Goal: Task Accomplishment & Management: Manage account settings

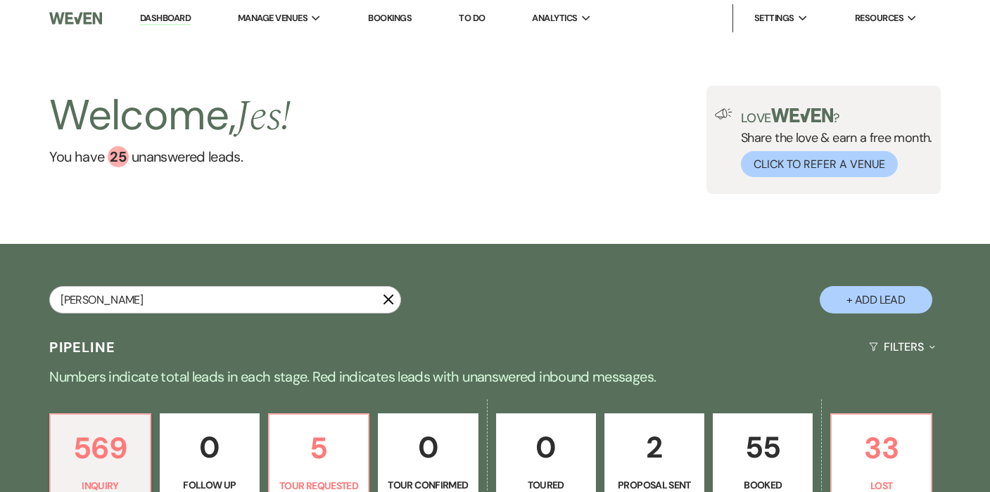
type input "[PERSON_NAME]"
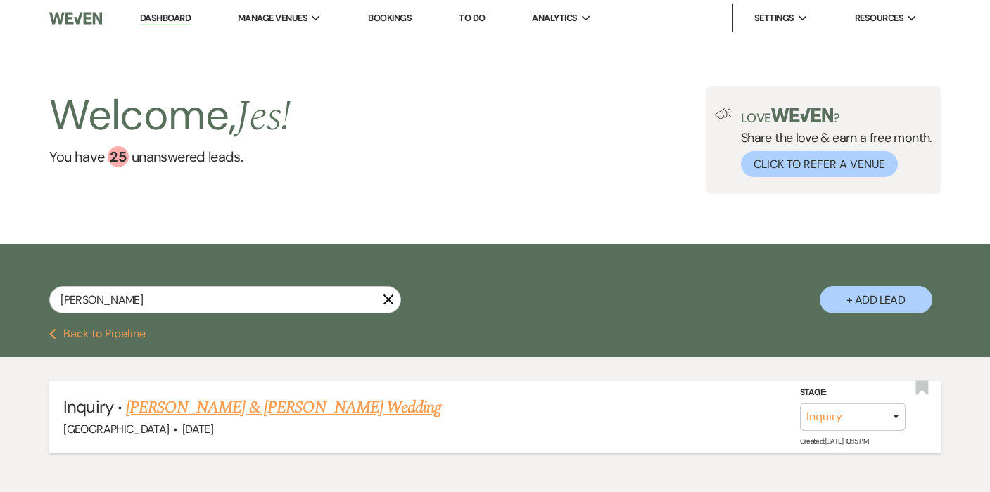
click at [371, 410] on link "[PERSON_NAME] & [PERSON_NAME] Wedding" at bounding box center [283, 407] width 315 height 25
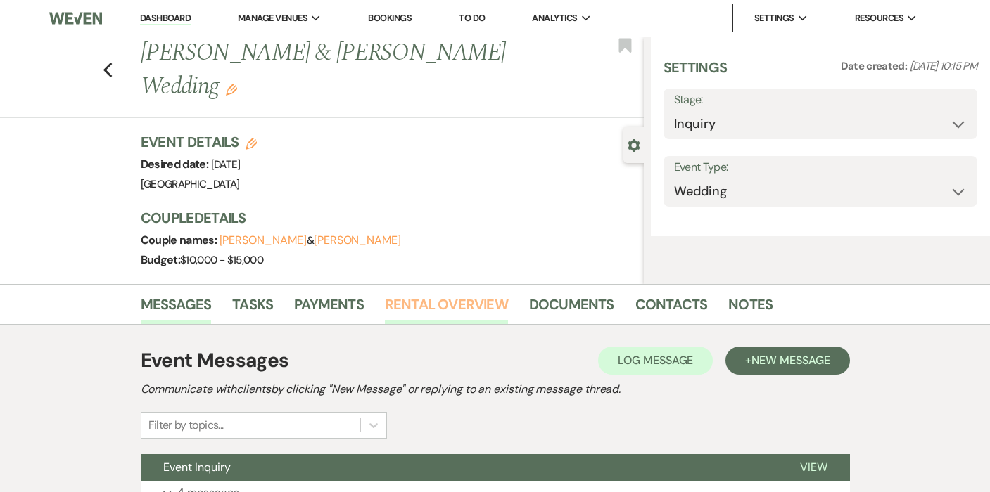
select select "5"
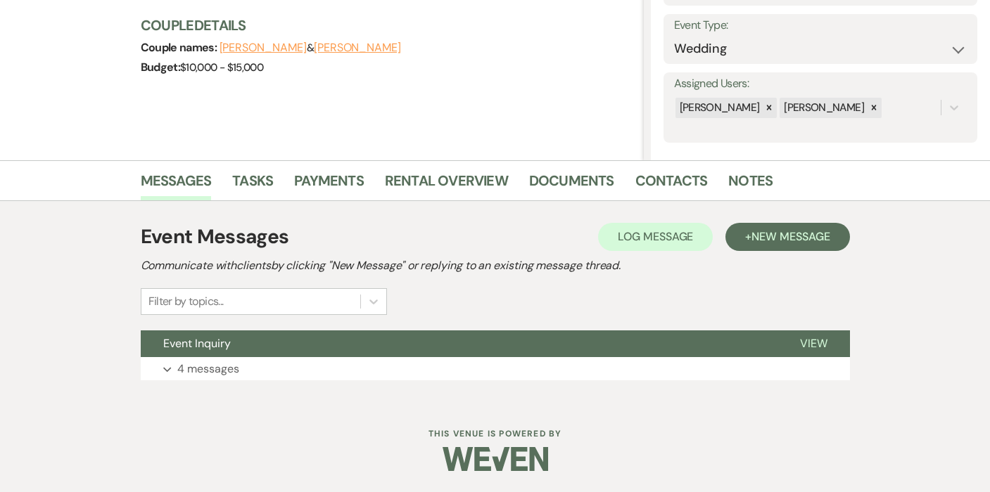
scroll to position [192, 0]
click at [205, 370] on p "4 messages" at bounding box center [208, 370] width 62 height 18
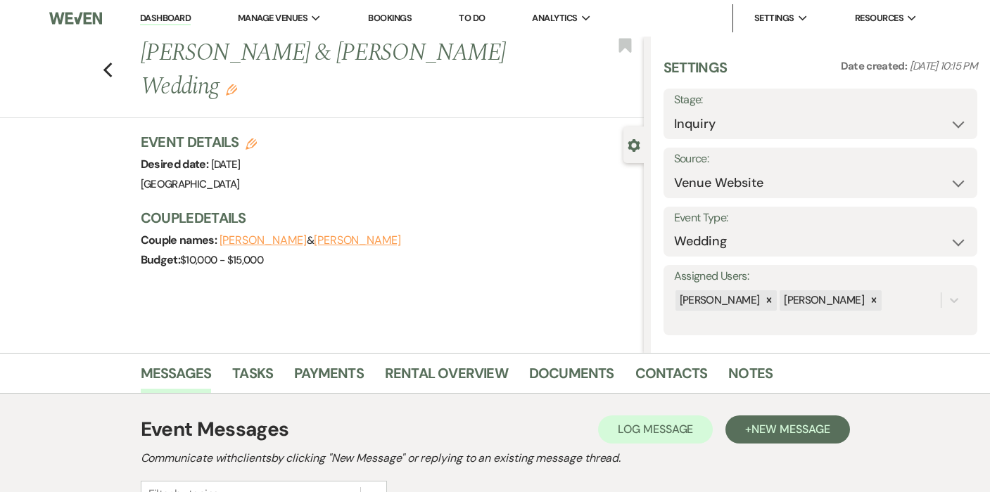
scroll to position [0, 0]
select select "6"
click at [940, 119] on button "Save" at bounding box center [944, 114] width 66 height 28
click at [570, 378] on link "Documents" at bounding box center [571, 377] width 85 height 31
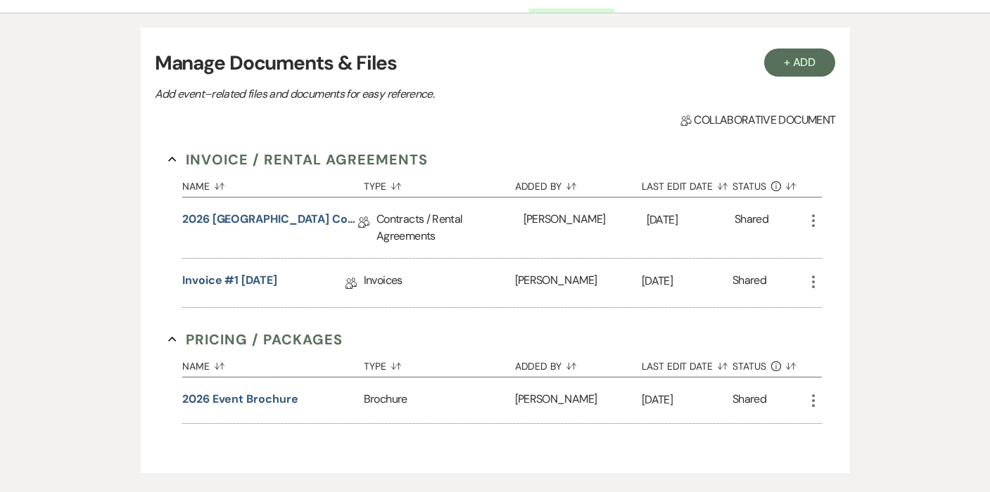
scroll to position [435, 0]
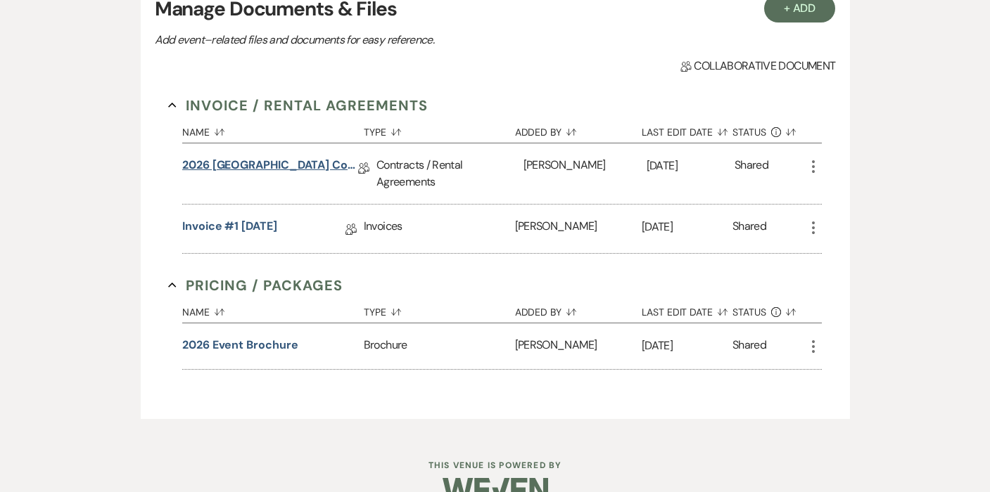
click at [262, 171] on link "2026 [GEOGRAPHIC_DATA] Contract" at bounding box center [270, 168] width 176 height 22
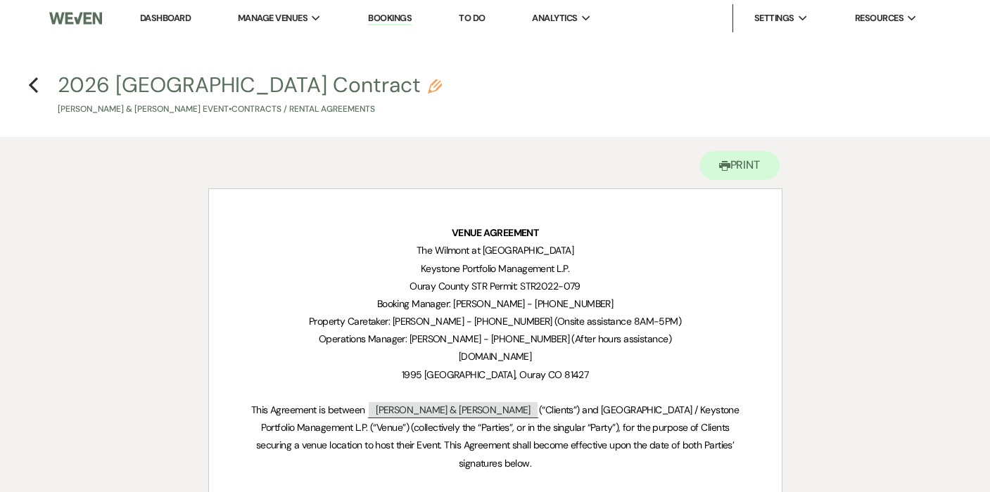
select select "6"
select select "5"
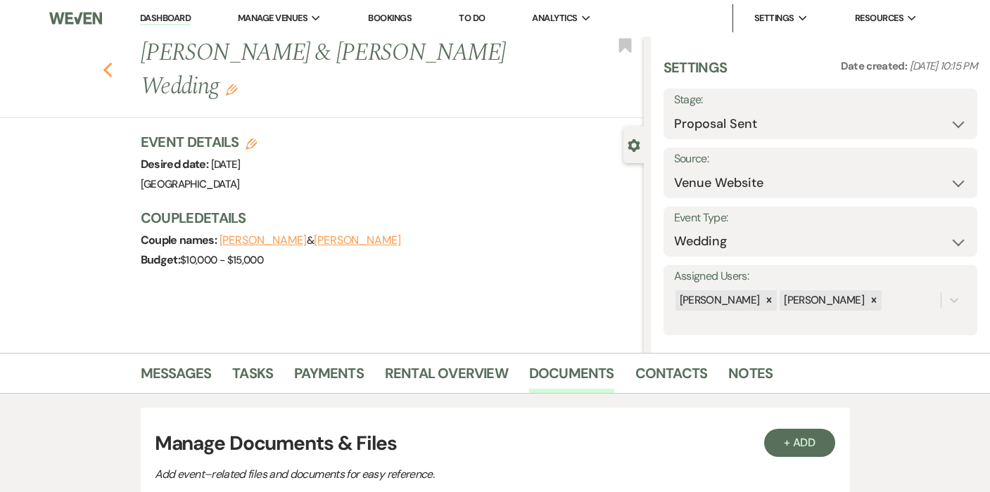
click at [106, 67] on use "button" at bounding box center [107, 70] width 9 height 15
select select "6"
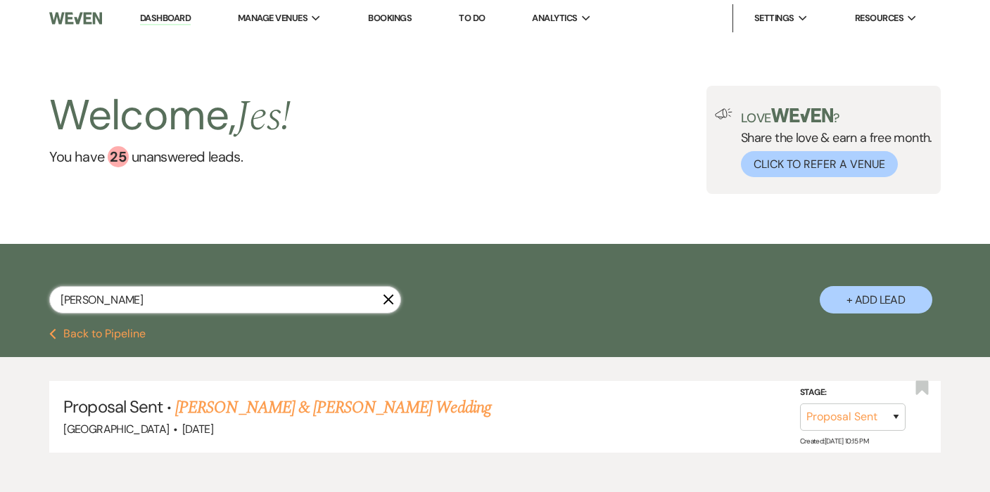
click at [133, 309] on input "[PERSON_NAME]" at bounding box center [225, 299] width 352 height 27
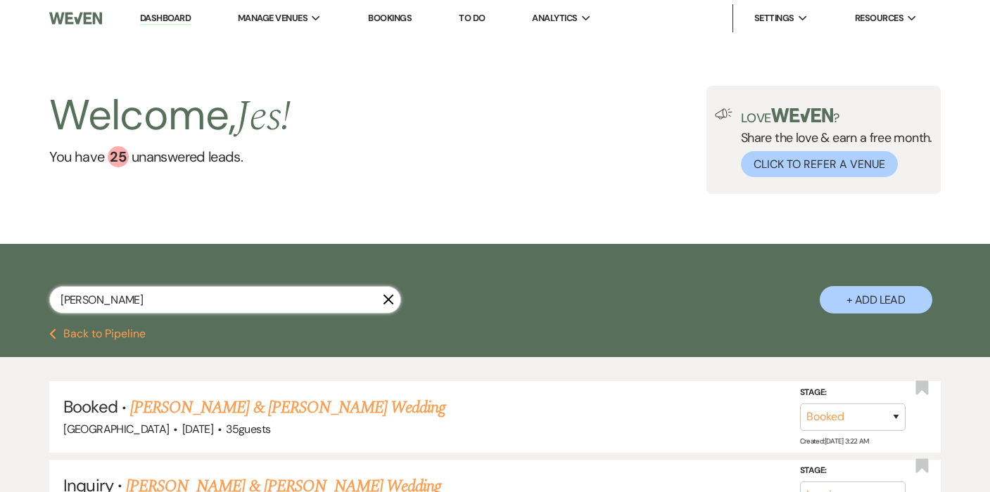
type input "[PERSON_NAME]"
drag, startPoint x: 133, startPoint y: 309, endPoint x: 328, endPoint y: 410, distance: 219.6
click at [328, 410] on link "[PERSON_NAME] & [PERSON_NAME] Wedding" at bounding box center [287, 407] width 315 height 25
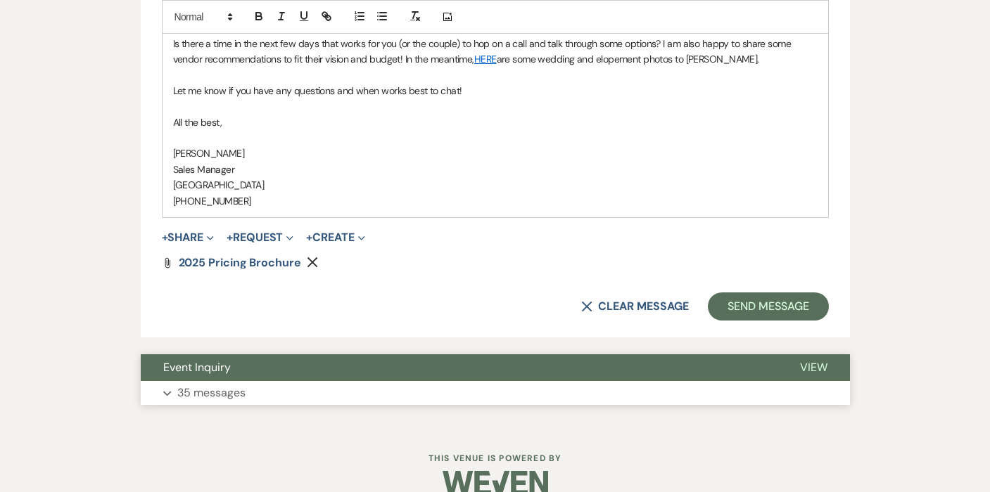
scroll to position [895, 0]
click at [215, 385] on p "35 messages" at bounding box center [211, 394] width 68 height 18
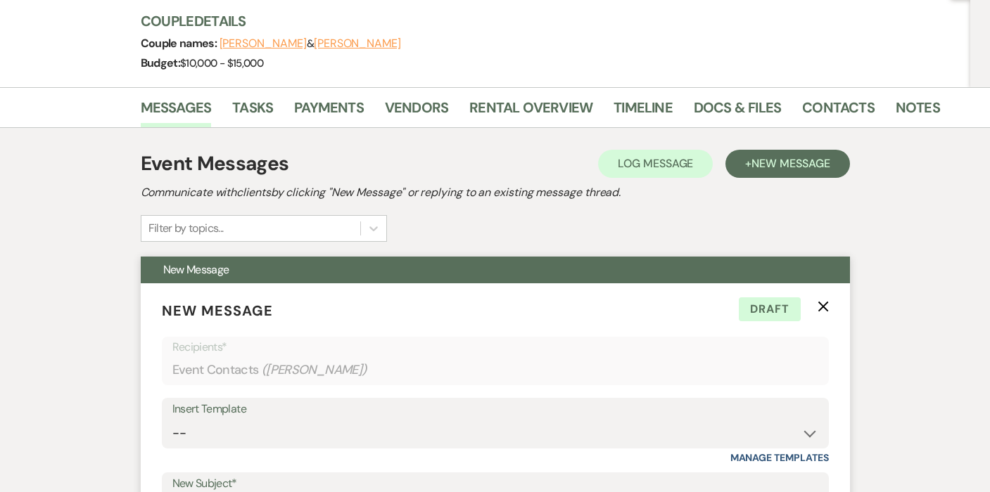
scroll to position [32, 0]
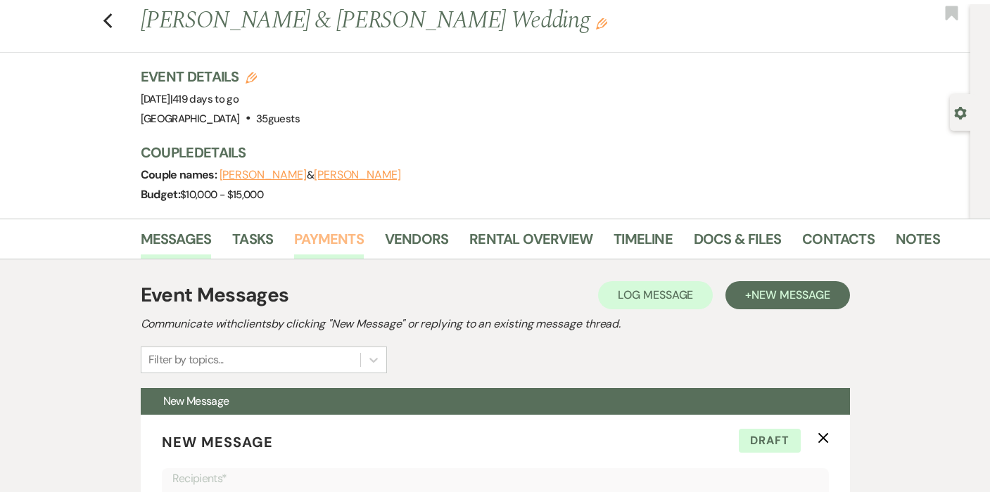
click at [338, 235] on link "Payments" at bounding box center [329, 243] width 70 height 31
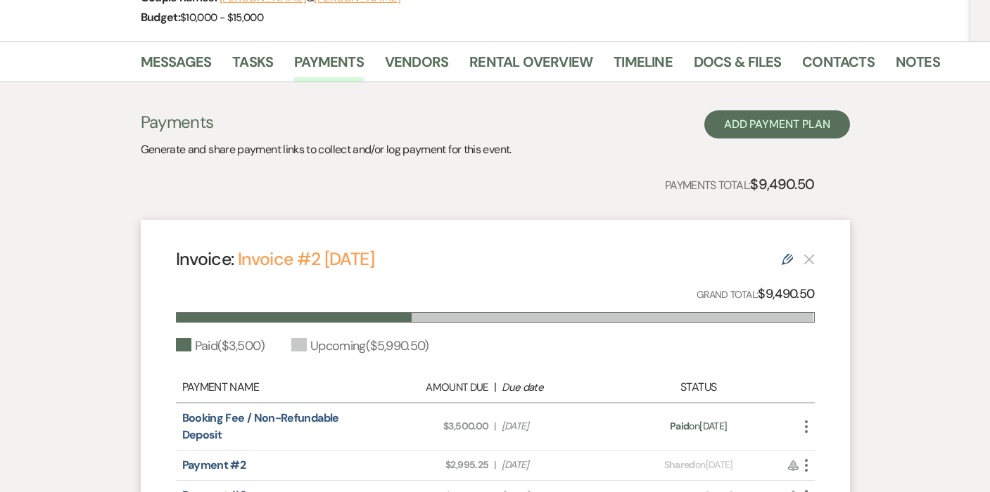
scroll to position [357, 0]
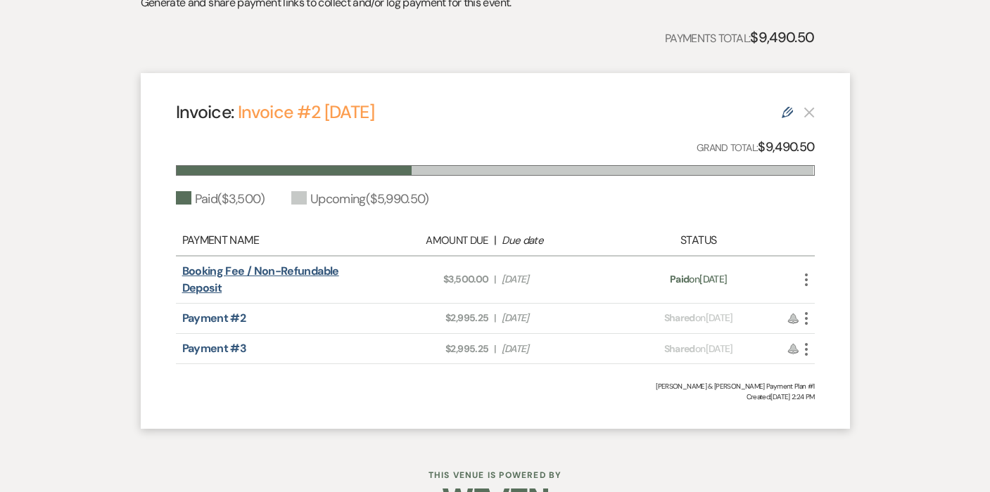
click at [304, 272] on link "Booking Fee / Non-Refundable Deposit" at bounding box center [260, 280] width 157 height 32
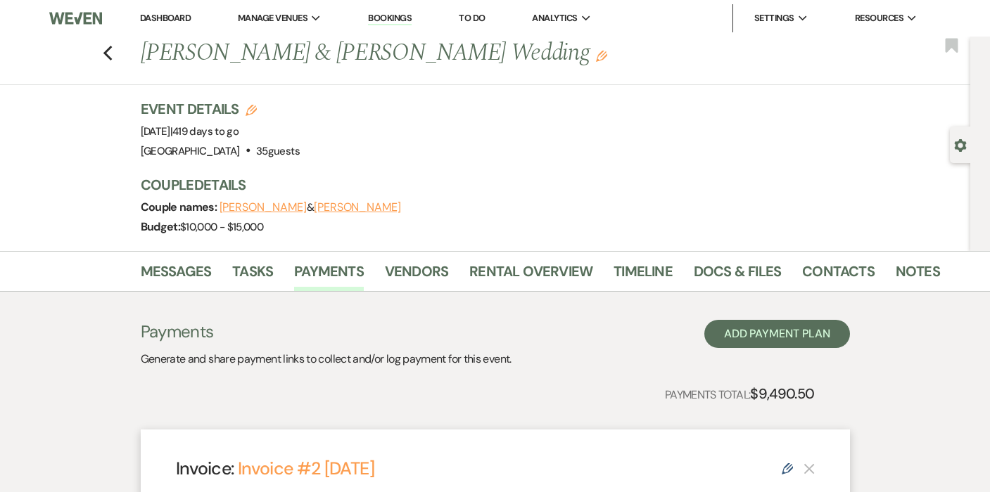
scroll to position [0, 0]
click at [111, 51] on icon "Previous" at bounding box center [108, 53] width 11 height 17
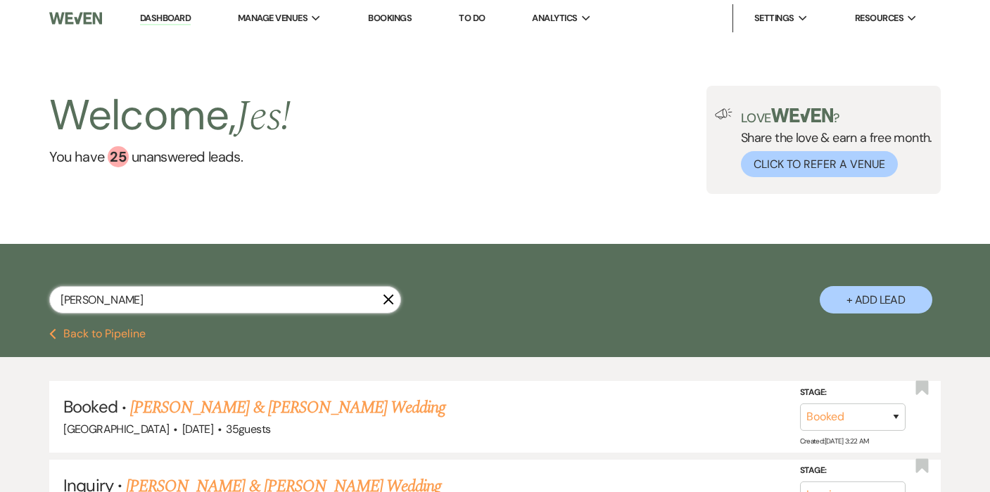
click at [188, 303] on input "[PERSON_NAME]" at bounding box center [225, 299] width 352 height 27
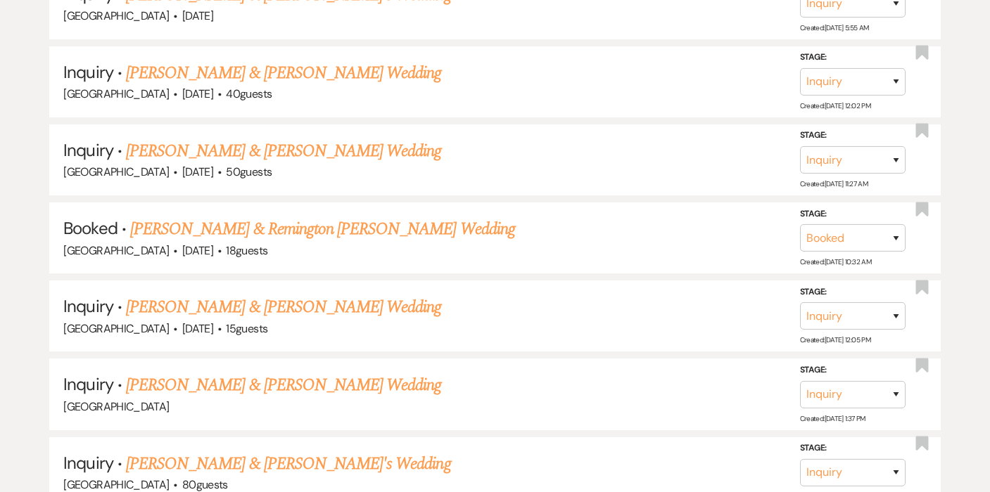
scroll to position [587, 0]
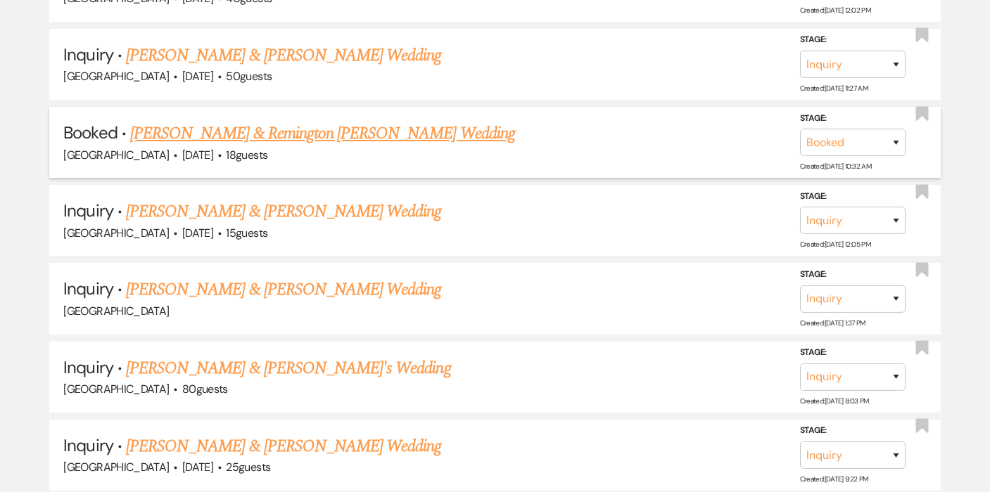
type input "elle"
click at [251, 122] on link "[PERSON_NAME] & Remington [PERSON_NAME] Wedding" at bounding box center [322, 133] width 385 height 25
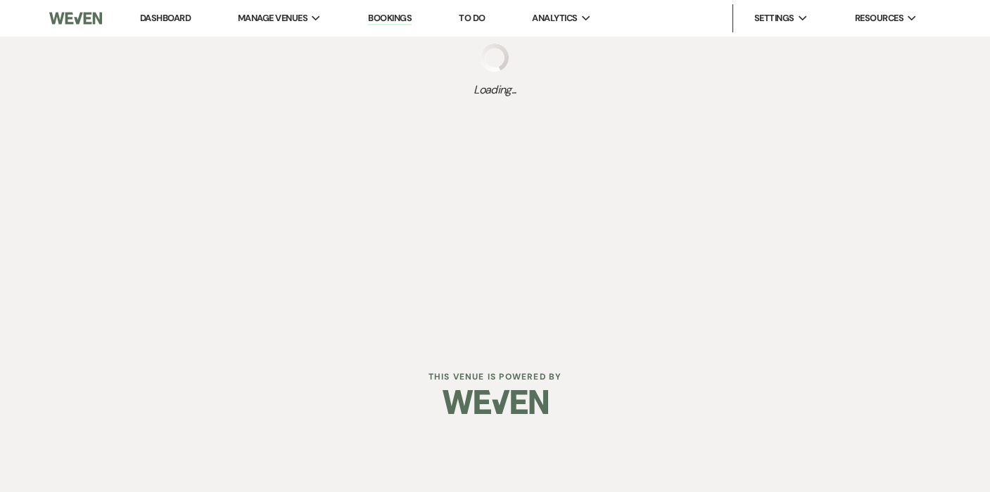
select select "7"
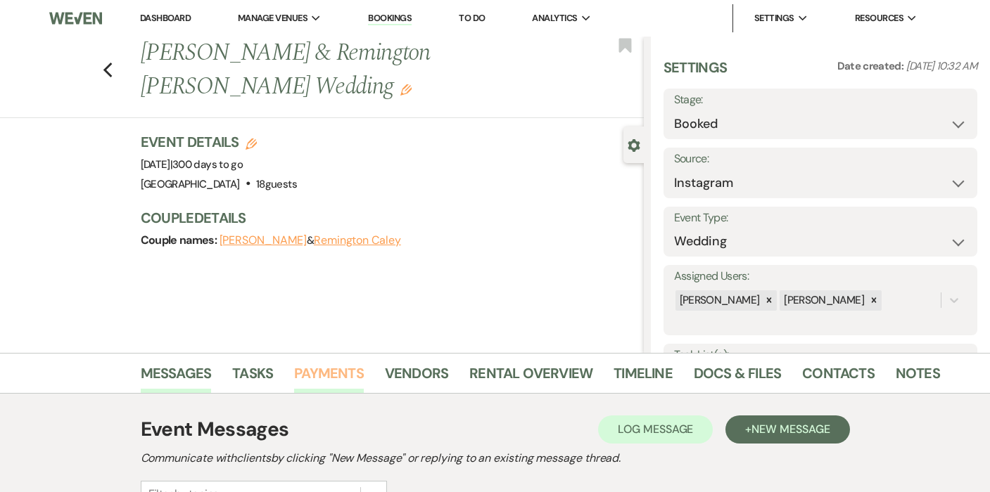
click at [317, 374] on link "Payments" at bounding box center [329, 377] width 70 height 31
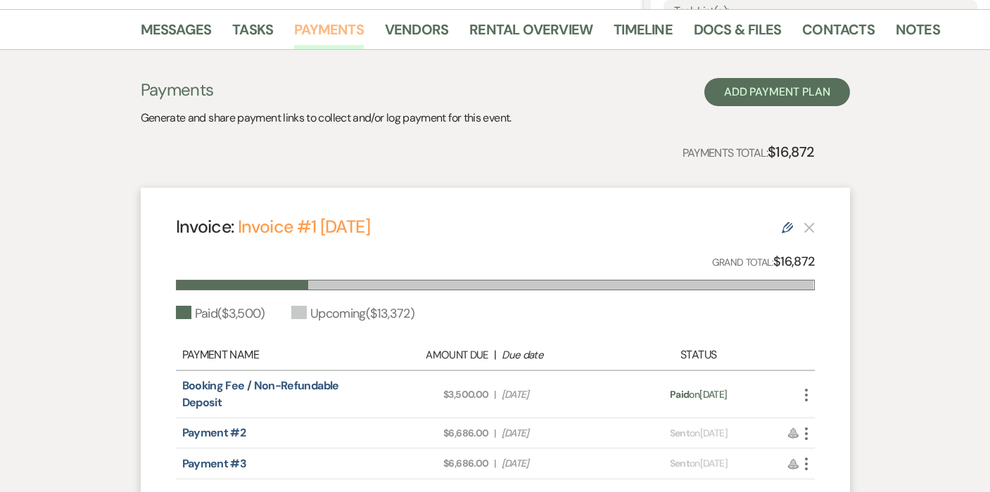
scroll to position [396, 0]
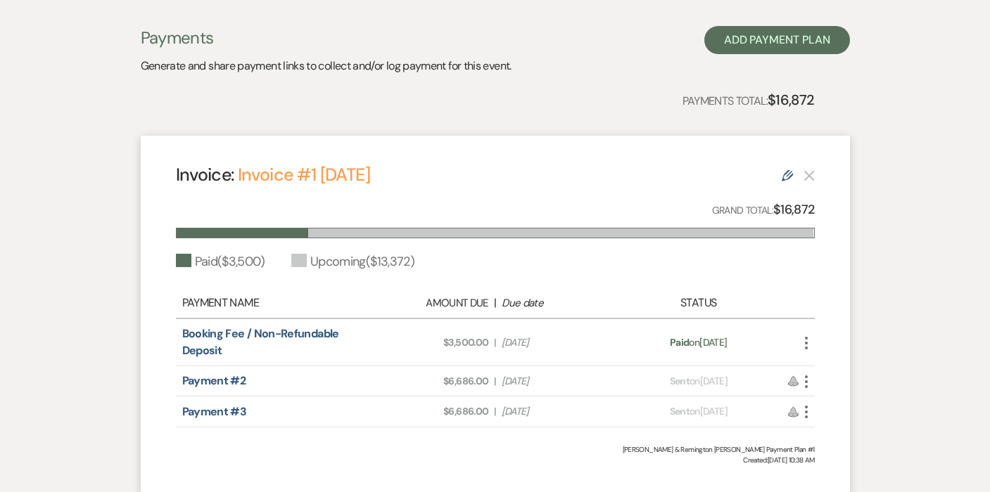
click at [805, 344] on icon "More" at bounding box center [806, 343] width 17 height 17
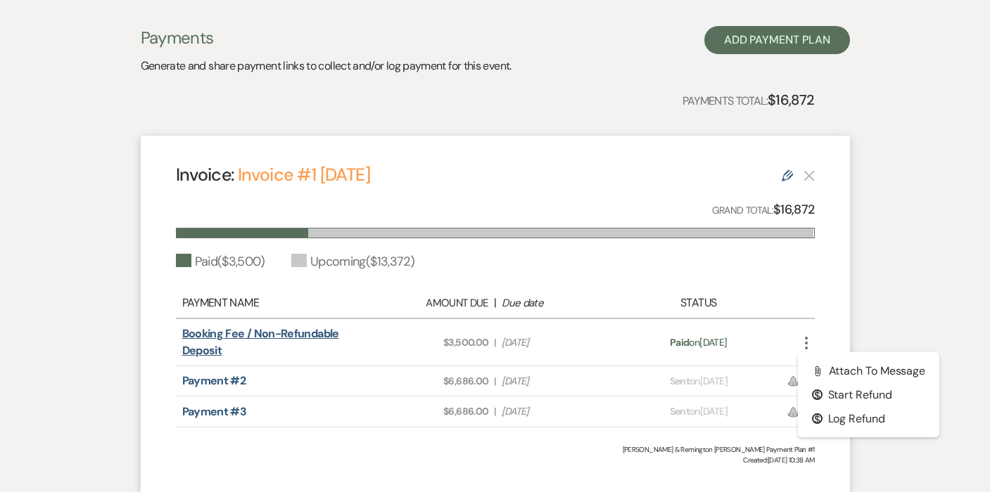
click at [292, 327] on link "Booking Fee / Non-Refundable Deposit" at bounding box center [260, 342] width 157 height 32
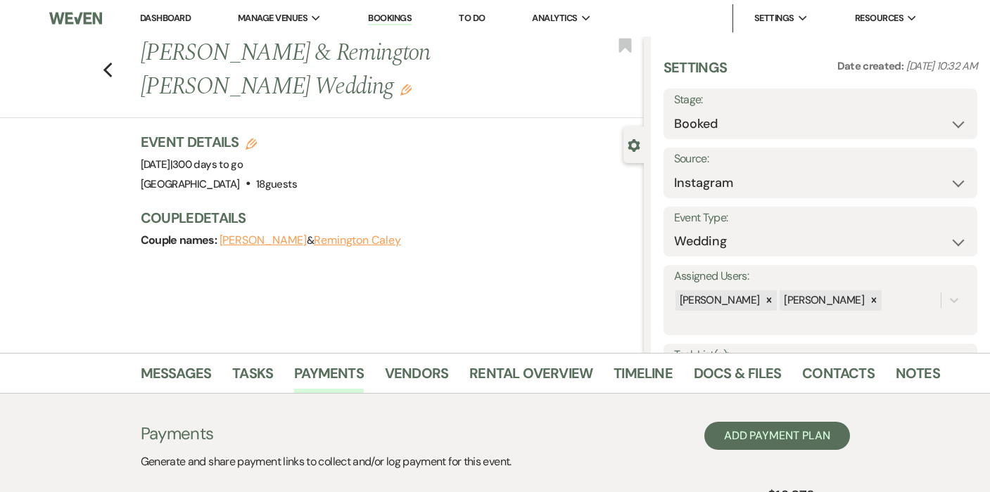
scroll to position [0, 0]
click at [108, 62] on icon "Previous" at bounding box center [108, 70] width 11 height 17
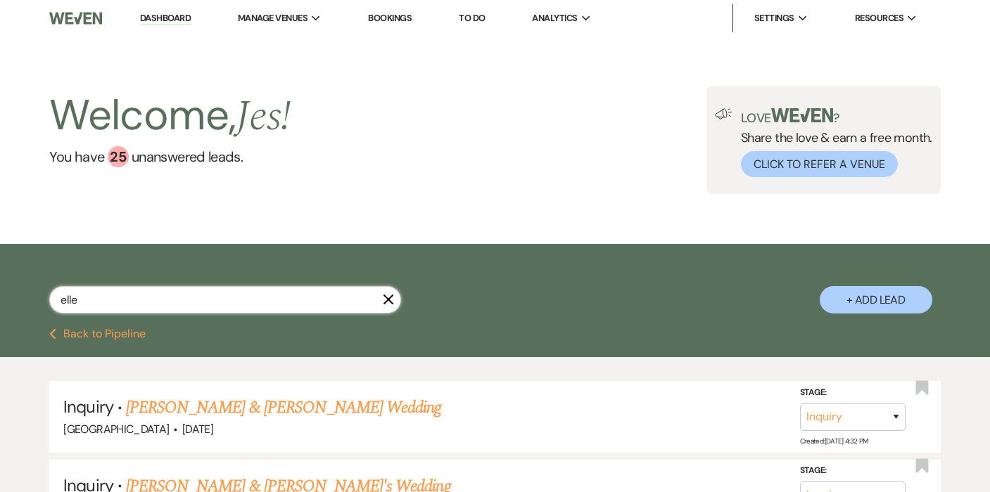
click at [140, 296] on input "elle" at bounding box center [225, 299] width 352 height 27
type input "[PERSON_NAME]"
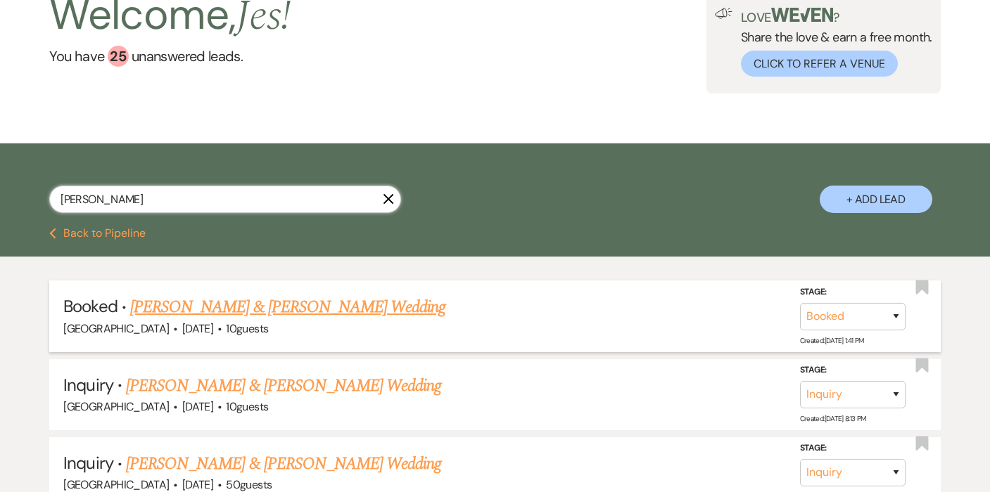
scroll to position [117, 0]
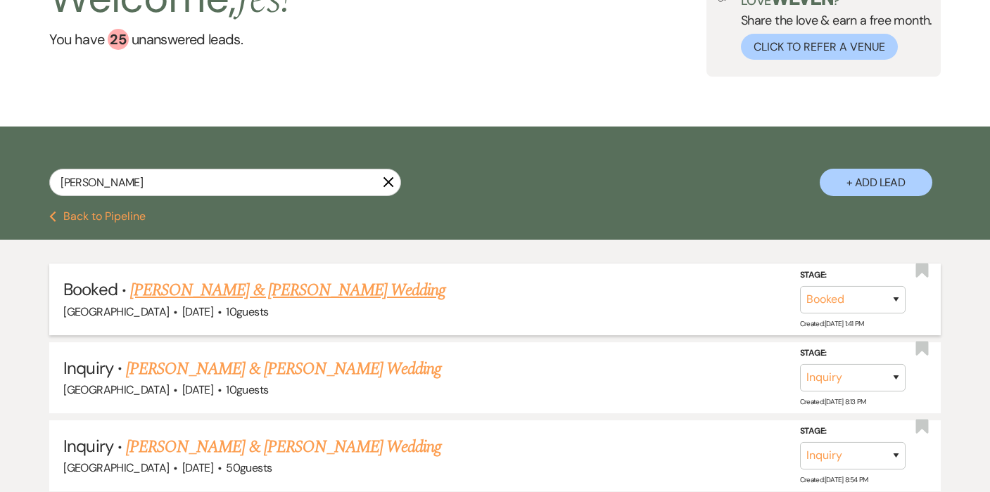
click at [332, 286] on link "[PERSON_NAME] & [PERSON_NAME] Wedding" at bounding box center [287, 290] width 315 height 25
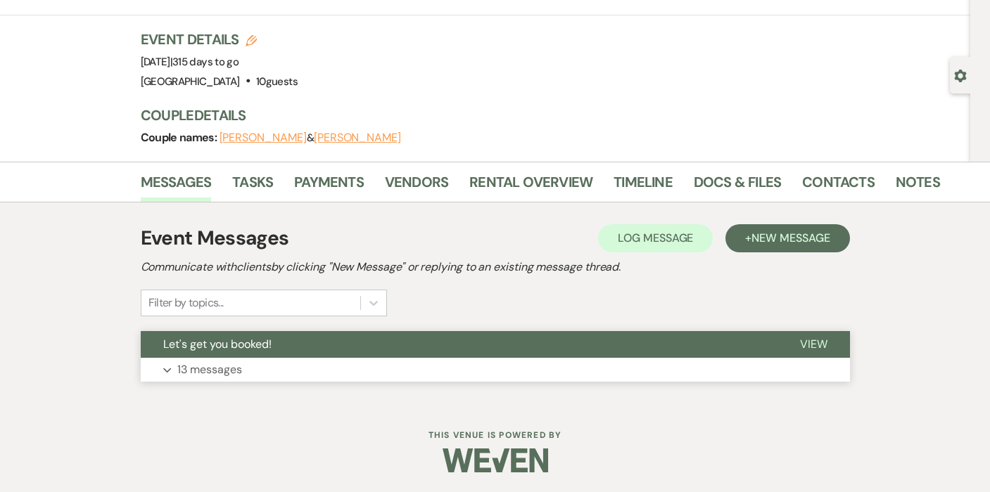
click at [215, 370] on p "13 messages" at bounding box center [209, 370] width 65 height 18
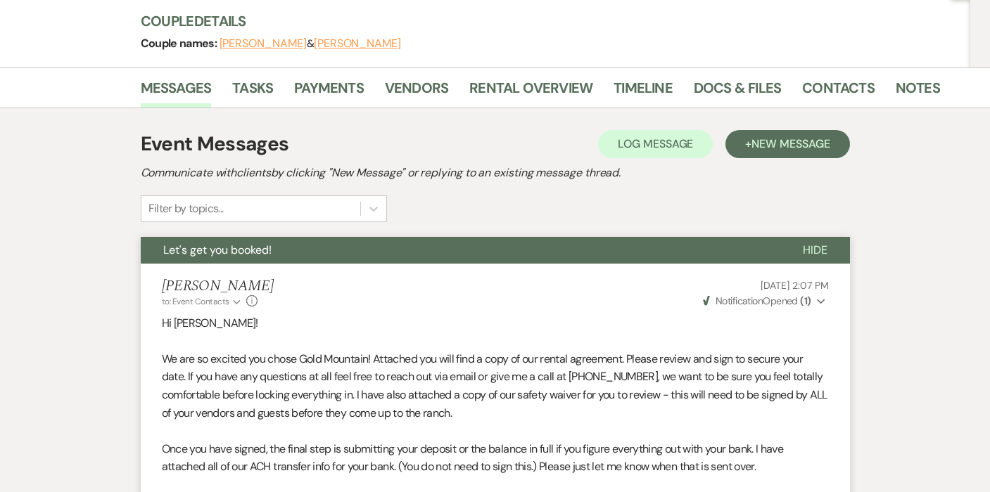
scroll to position [161, 0]
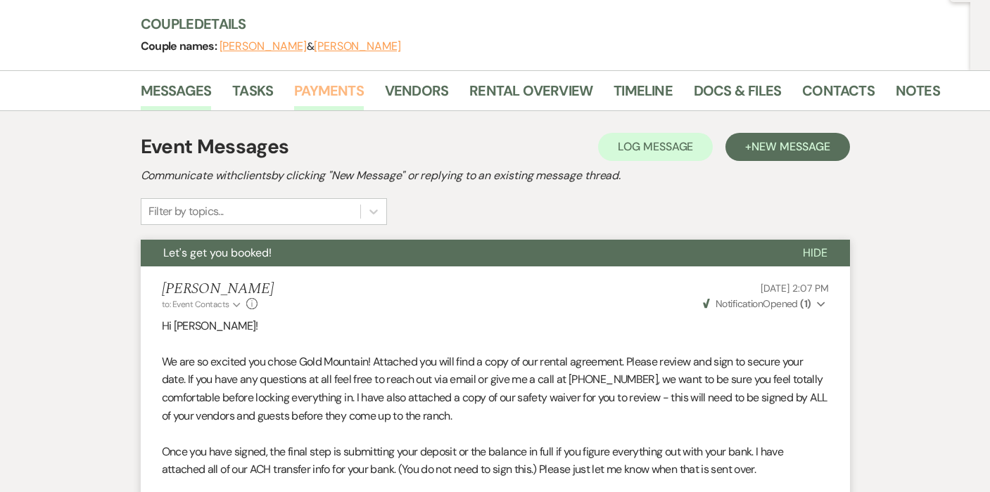
click at [324, 96] on link "Payments" at bounding box center [329, 94] width 70 height 31
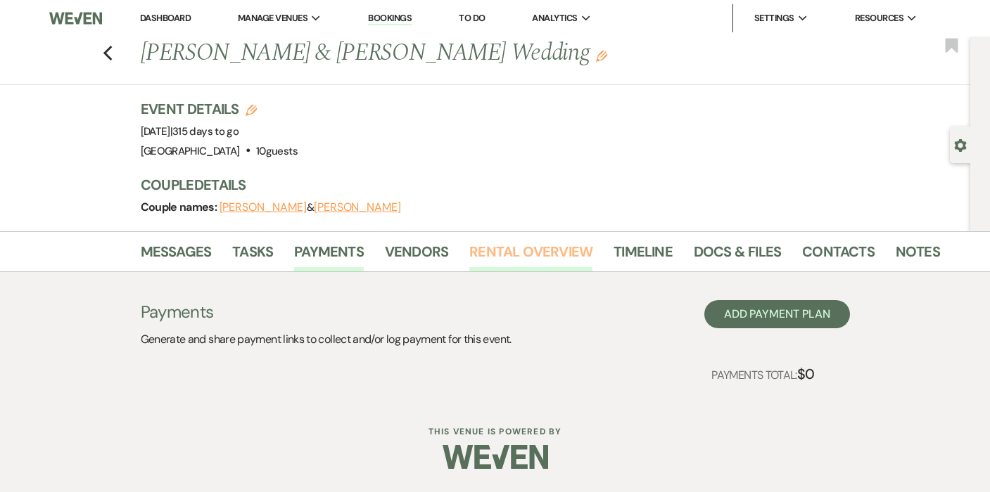
click at [535, 251] on link "Rental Overview" at bounding box center [530, 256] width 123 height 31
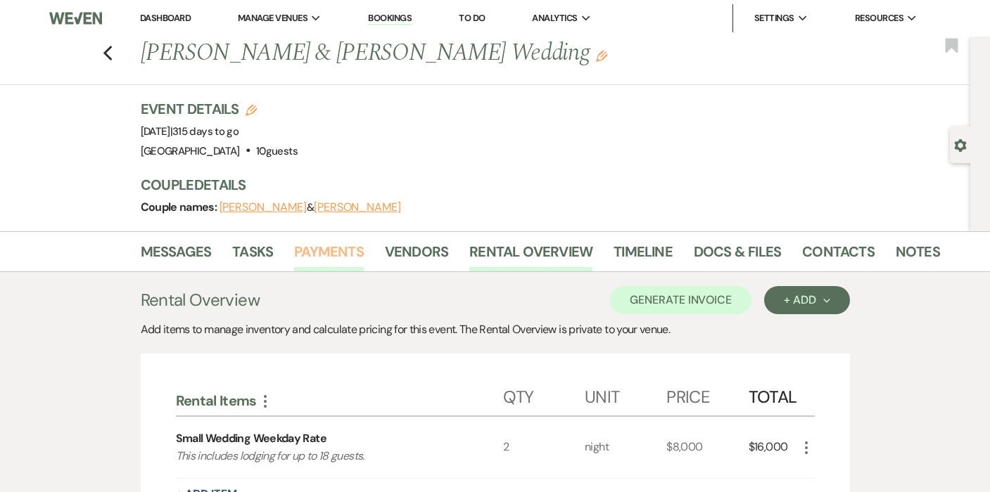
click at [322, 253] on link "Payments" at bounding box center [329, 256] width 70 height 31
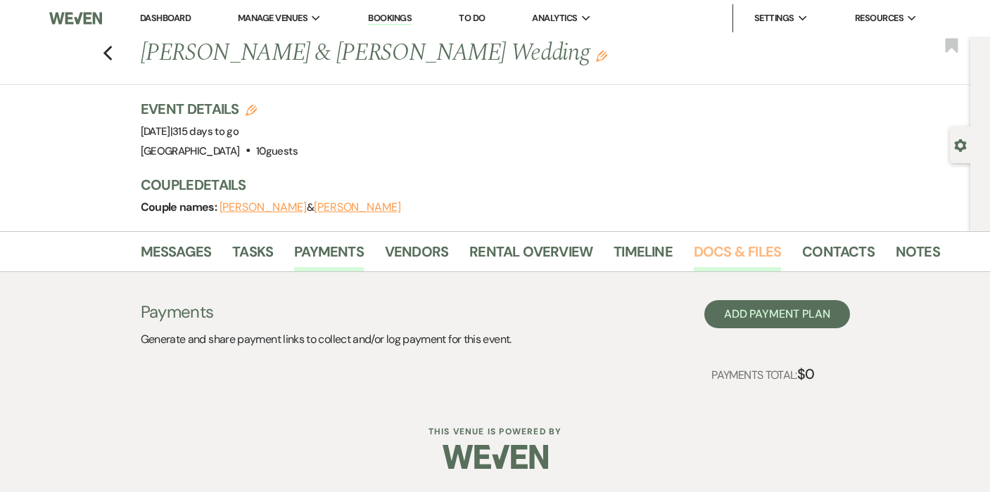
click at [744, 252] on link "Docs & Files" at bounding box center [737, 256] width 87 height 31
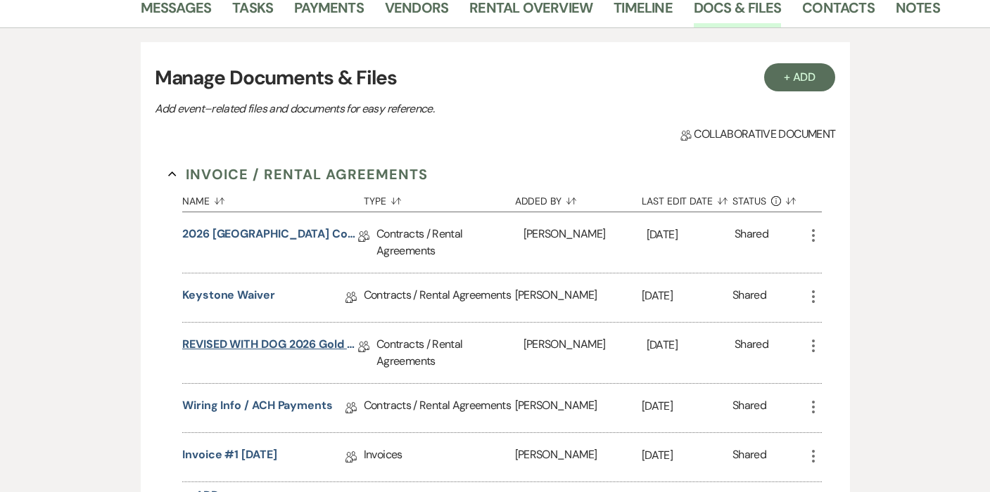
scroll to position [345, 0]
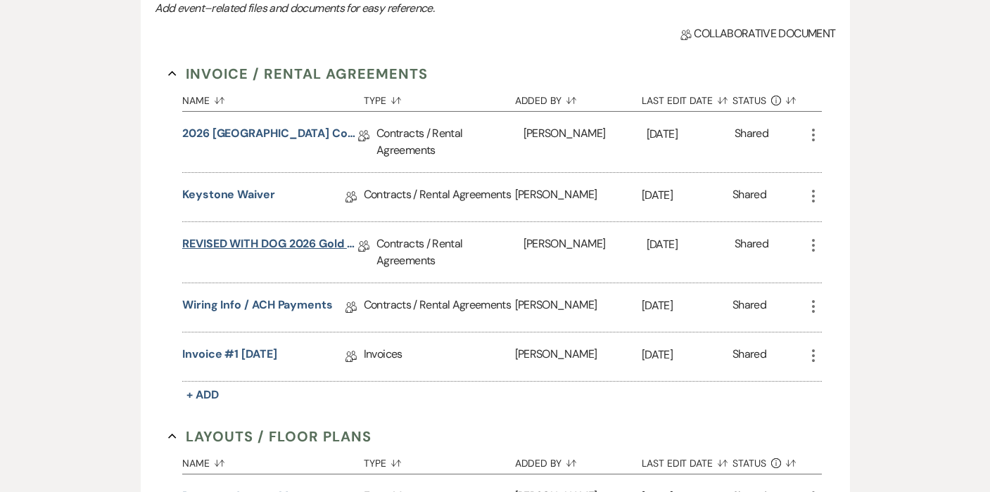
click at [238, 245] on link "REVISED WITH DOG 2026 Gold Mountain Ranch Contract" at bounding box center [270, 247] width 176 height 22
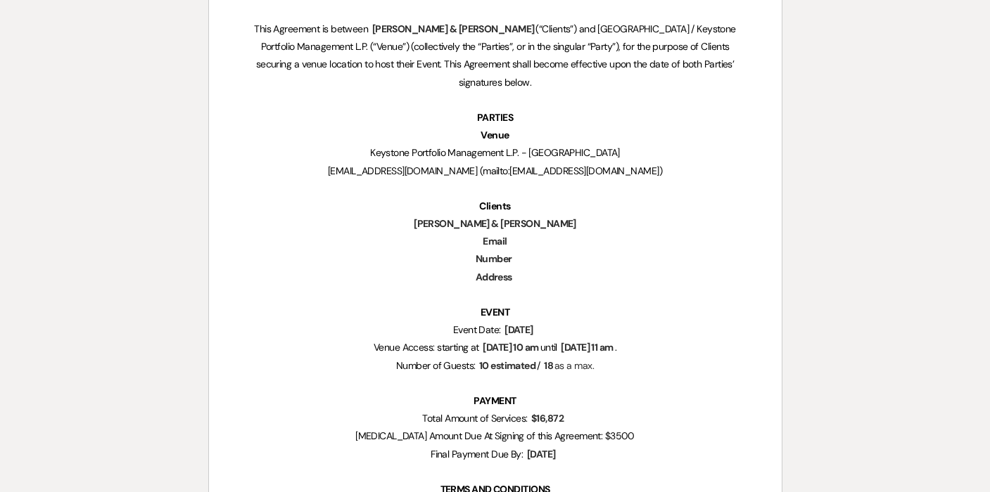
scroll to position [490, 0]
